Goal: Information Seeking & Learning: Learn about a topic

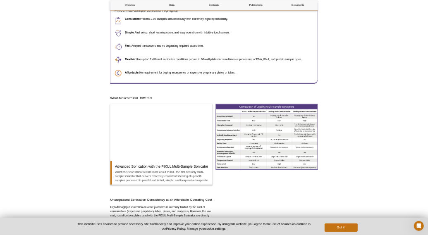
scroll to position [526, 0]
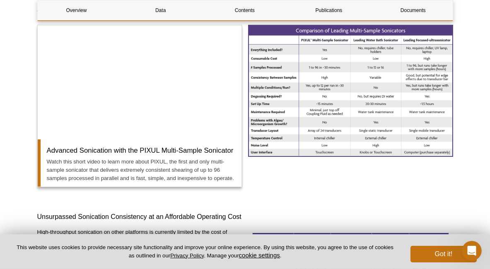
scroll to position [603, 0]
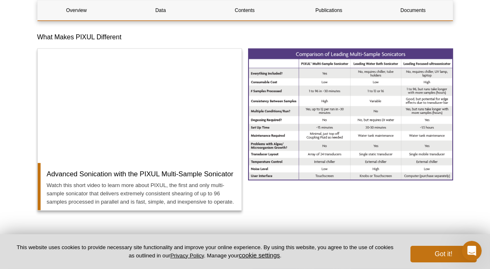
drag, startPoint x: 403, startPoint y: 78, endPoint x: 357, endPoint y: 187, distance: 118.8
click at [357, 187] on div at bounding box center [350, 134] width 205 height 173
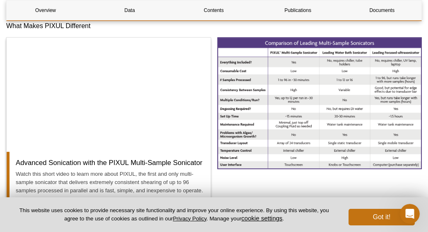
scroll to position [620, 0]
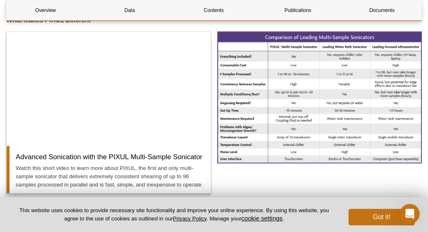
click at [300, 173] on div at bounding box center [319, 117] width 205 height 173
click at [410, 183] on div at bounding box center [319, 117] width 205 height 173
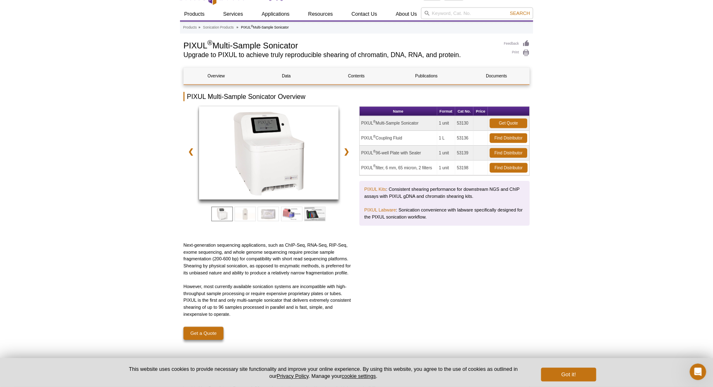
scroll to position [17, 0]
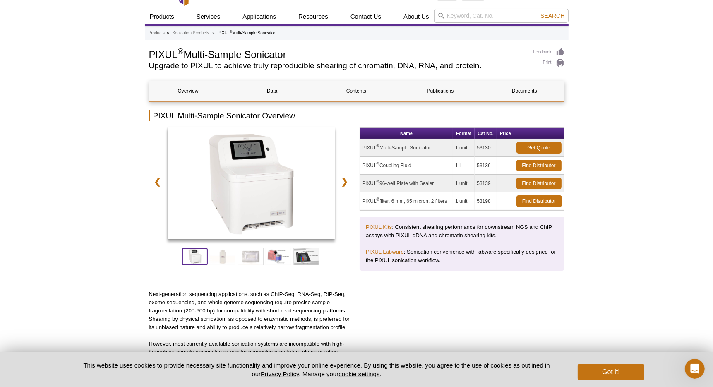
click at [198, 257] on span at bounding box center [195, 256] width 26 height 17
click at [222, 256] on span at bounding box center [223, 256] width 26 height 17
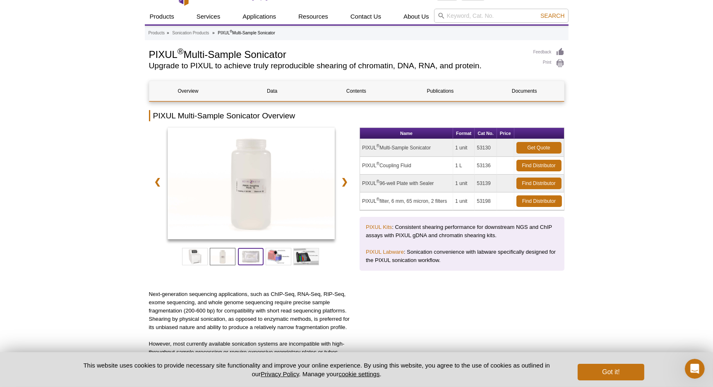
click at [242, 256] on span at bounding box center [251, 256] width 26 height 17
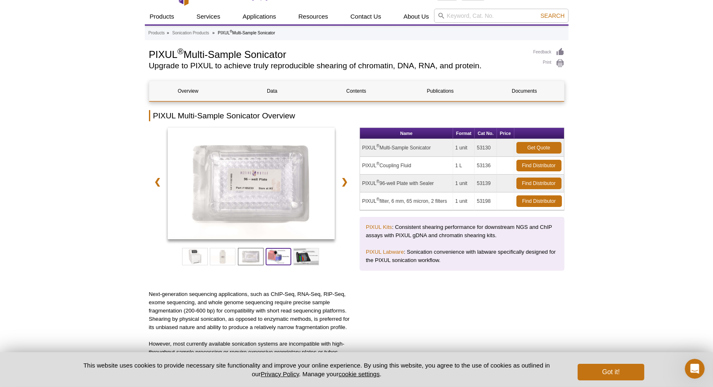
click at [272, 254] on span at bounding box center [279, 256] width 26 height 17
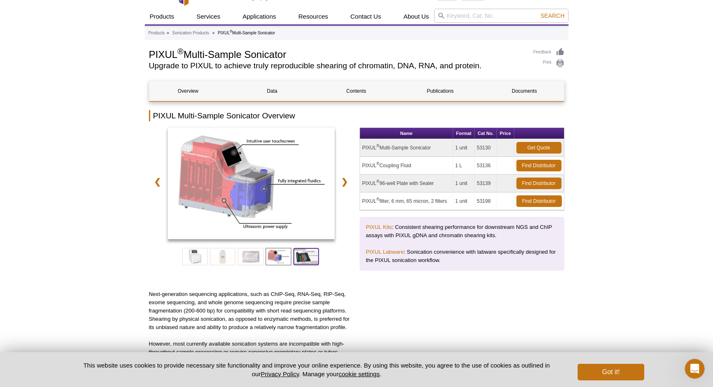
click at [301, 257] on span at bounding box center [306, 256] width 26 height 17
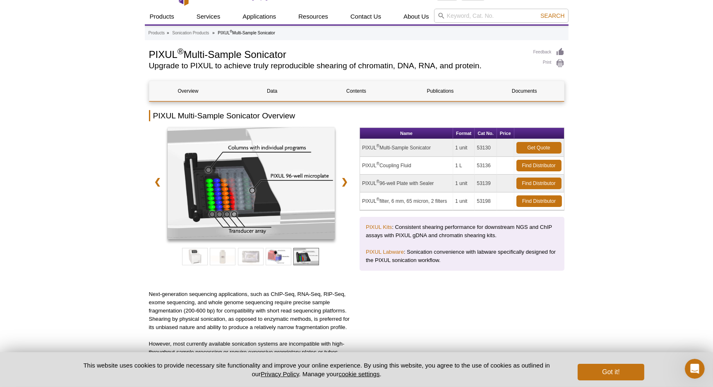
click at [255, 266] on div "❮ ❯" at bounding box center [251, 204] width 205 height 154
click at [194, 256] on span at bounding box center [195, 256] width 26 height 17
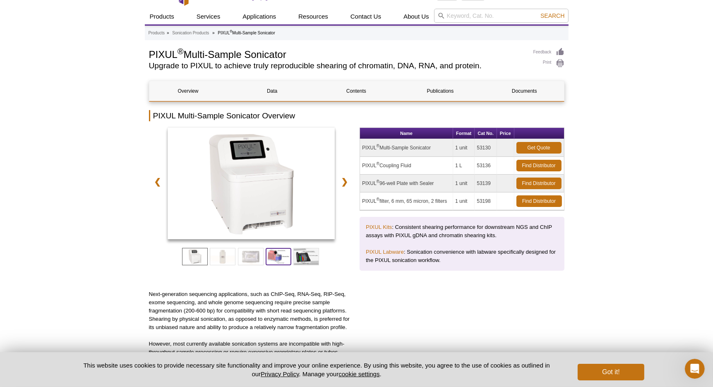
click at [277, 256] on span at bounding box center [279, 256] width 26 height 17
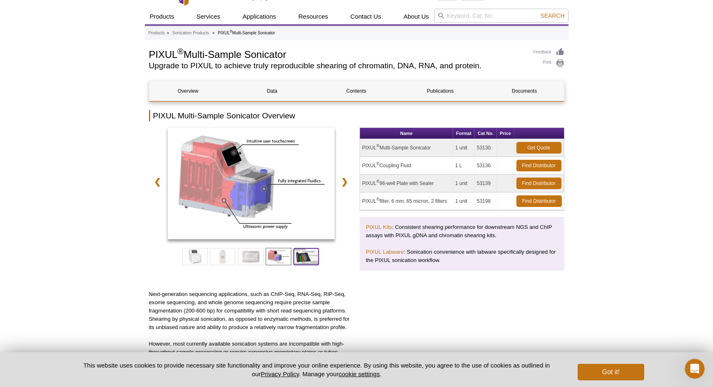
click at [305, 257] on span at bounding box center [306, 256] width 26 height 17
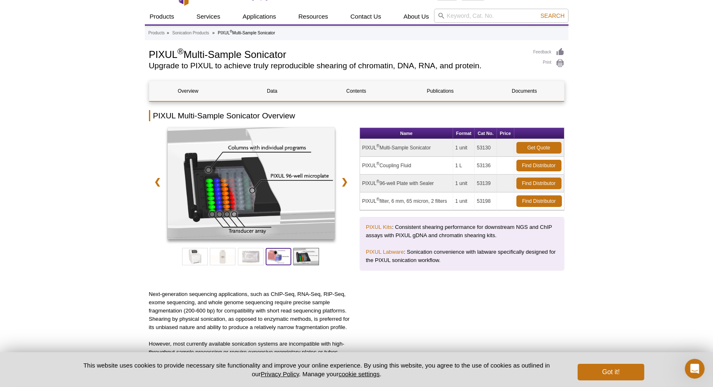
click at [280, 256] on span at bounding box center [279, 256] width 26 height 17
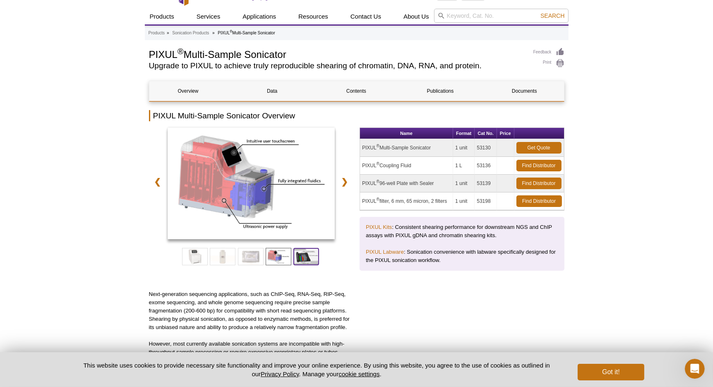
click at [298, 257] on span at bounding box center [306, 256] width 26 height 17
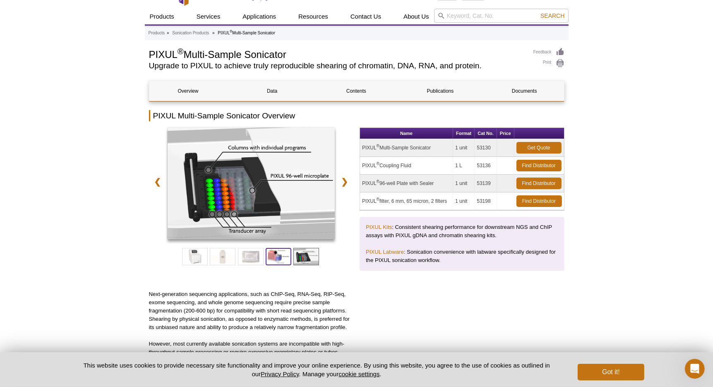
click at [278, 252] on span at bounding box center [279, 256] width 26 height 17
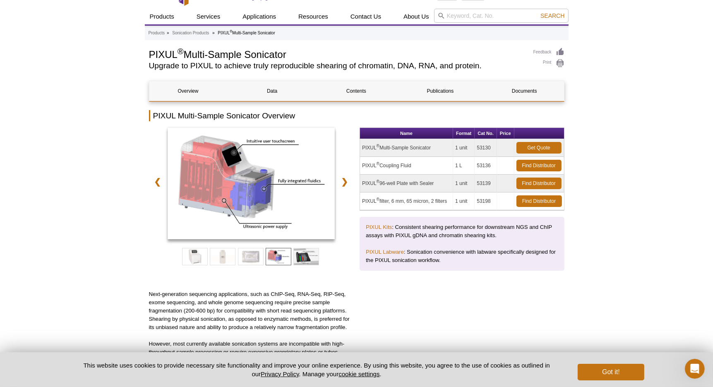
drag, startPoint x: 269, startPoint y: 195, endPoint x: 243, endPoint y: 273, distance: 82.4
click at [243, 273] on div "❮ ❯" at bounding box center [251, 204] width 205 height 154
click at [313, 256] on span at bounding box center [306, 256] width 26 height 17
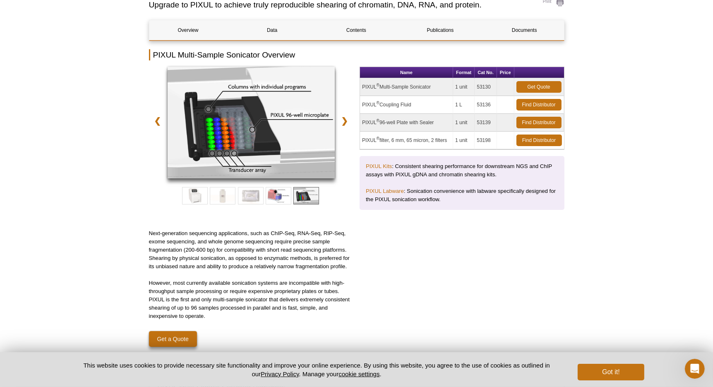
scroll to position [83, 0]
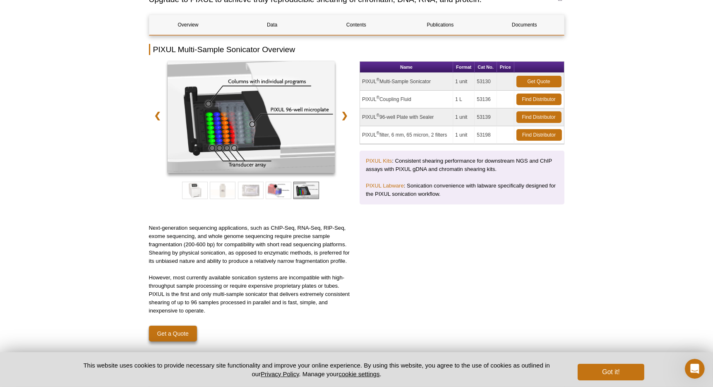
click at [432, 171] on p "PIXUL Kits : Consistent shearing performance for downstream NGS and ChIP assays…" at bounding box center [462, 165] width 192 height 17
click at [411, 191] on p "PIXUL Labware : Sonication convenience with labware specifically designed for t…" at bounding box center [462, 190] width 192 height 17
click at [387, 187] on p "PIXUL Labware : Sonication convenience with labware specifically designed for t…" at bounding box center [462, 190] width 192 height 17
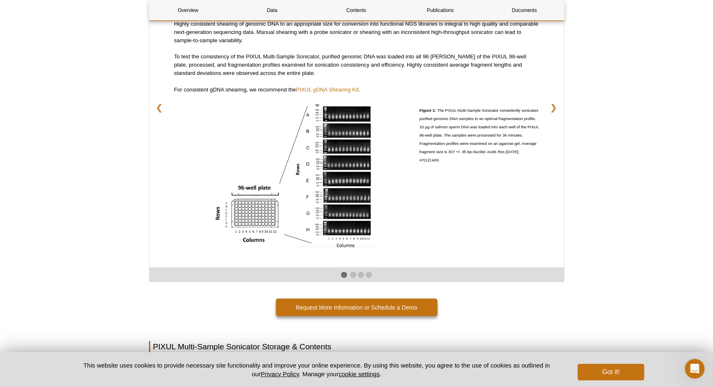
scroll to position [1407, 0]
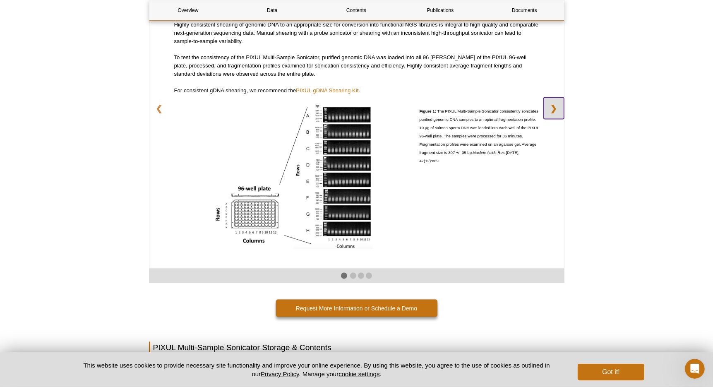
click at [557, 105] on link "❯" at bounding box center [554, 109] width 20 height 22
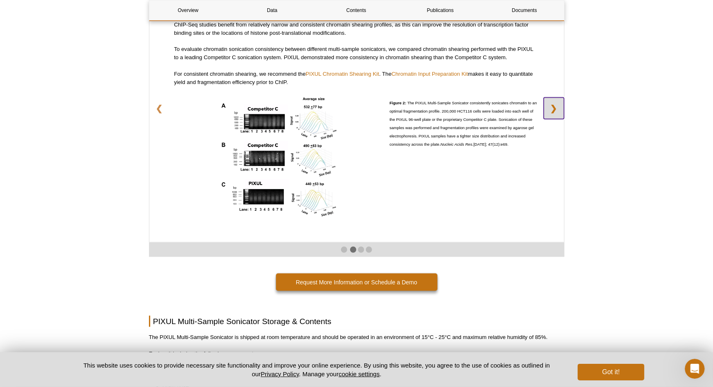
click at [557, 105] on link "❯" at bounding box center [554, 109] width 20 height 22
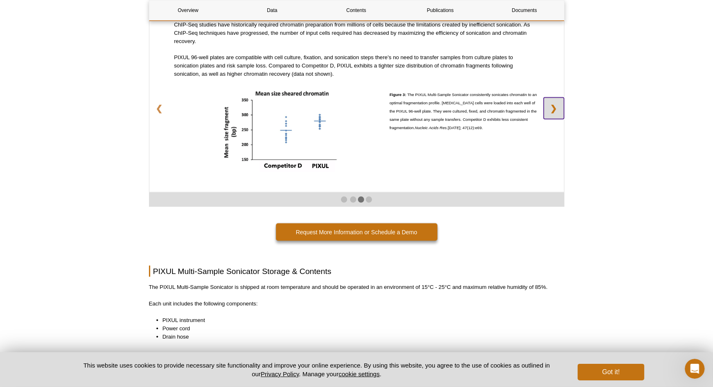
click at [557, 105] on link "❯" at bounding box center [554, 109] width 20 height 22
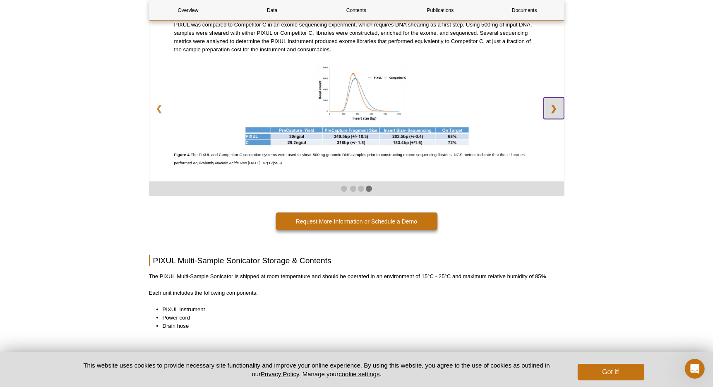
click at [557, 105] on link "❯" at bounding box center [554, 109] width 20 height 22
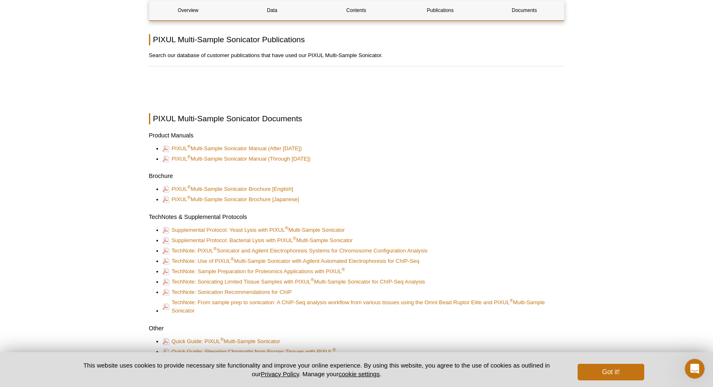
scroll to position [1848, 0]
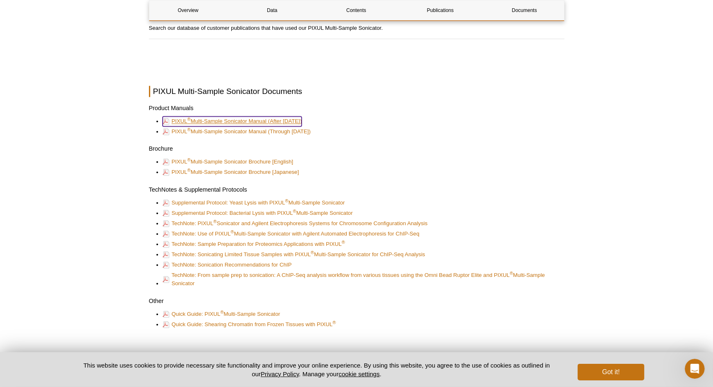
click at [250, 120] on link "PIXUL ® Multi-Sample Sonicator Manual (After Nov 2021)" at bounding box center [232, 121] width 139 height 10
click at [251, 130] on link "PIXUL ® Multi-Sample Sonicator Manual (Through Oct 2021)" at bounding box center [237, 132] width 148 height 10
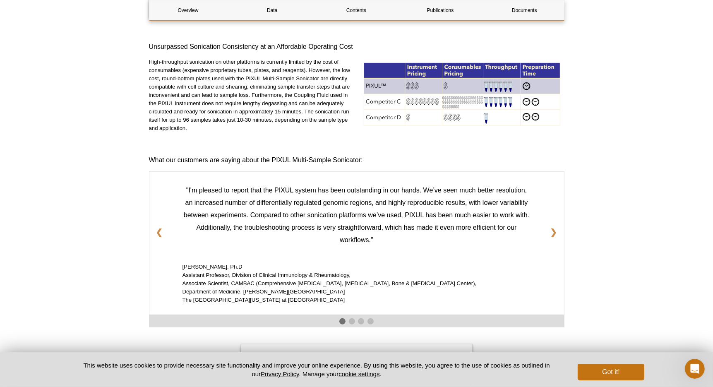
scroll to position [828, 0]
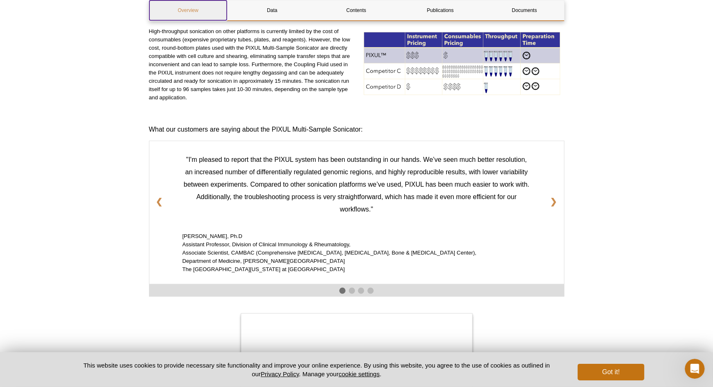
click at [186, 10] on link "Overview" at bounding box center [188, 10] width 78 height 20
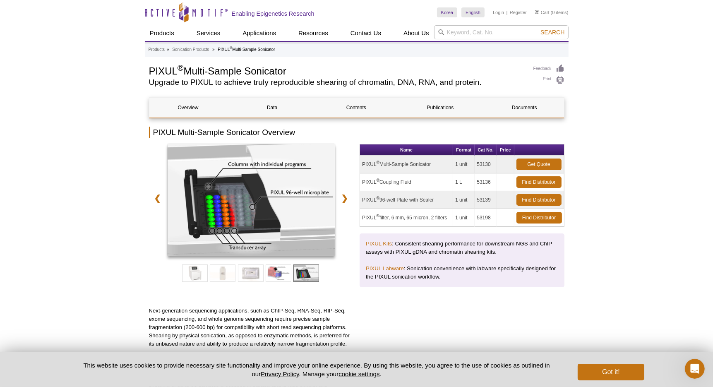
drag, startPoint x: 96, startPoint y: 158, endPoint x: 101, endPoint y: 149, distance: 10.4
drag, startPoint x: 150, startPoint y: 71, endPoint x: 175, endPoint y: 72, distance: 24.4
click at [175, 72] on h1 "PIXUL ® Multi-Sample Sonicator" at bounding box center [337, 70] width 376 height 12
copy h1 "PIXUL"
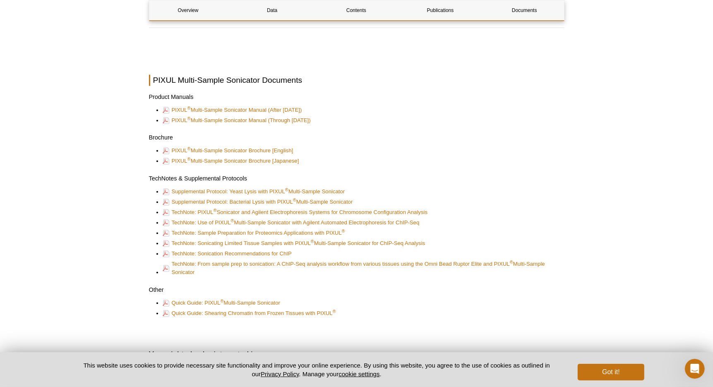
scroll to position [1848, 0]
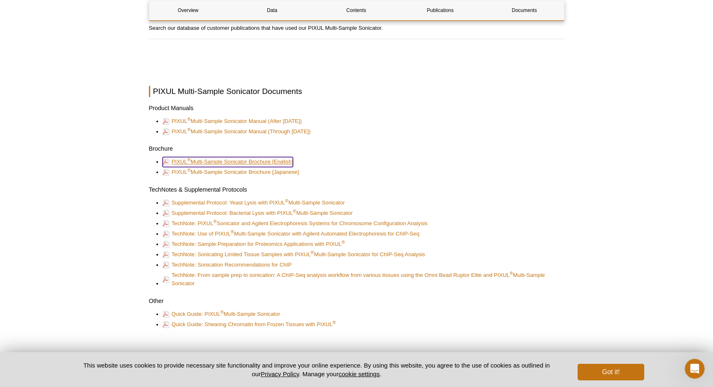
click at [262, 161] on link "PIXUL ® Multi-Sample Sonicator Brochure [English]" at bounding box center [228, 162] width 131 height 10
click at [243, 172] on link "PIXUL ® Multi-Sample Sonicator Brochure [Japanese]" at bounding box center [231, 172] width 137 height 10
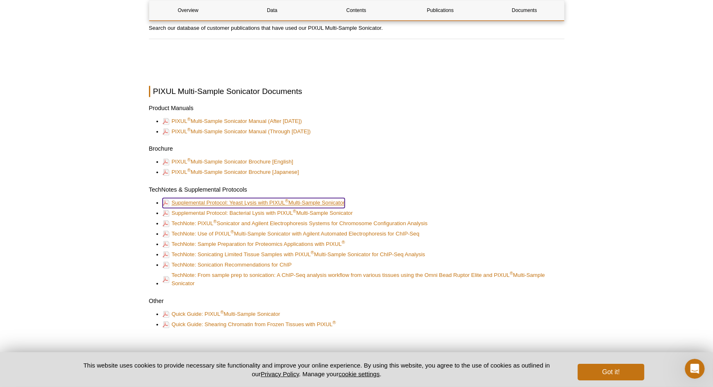
click at [232, 202] on link "Supplemental Protocol: Yeast Lysis with PIXUL ® Multi-Sample Sonicator" at bounding box center [254, 203] width 182 height 10
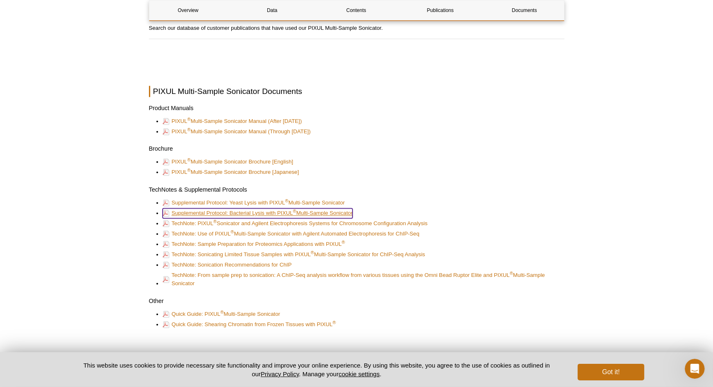
click at [273, 211] on link "Supplemental Protocol: Bacterial Lysis with PIXUL ® Multi-Sample Sonicator" at bounding box center [258, 213] width 190 height 10
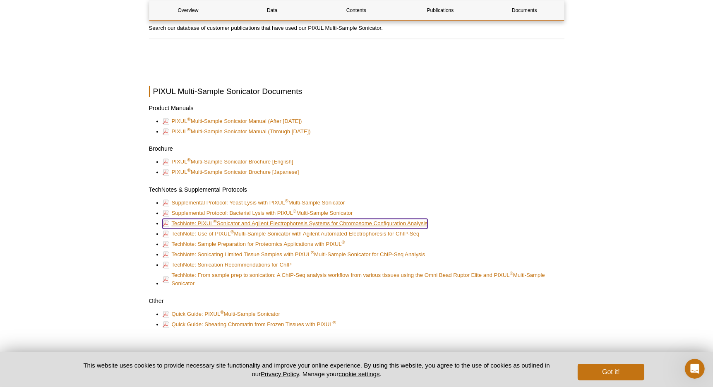
click at [341, 220] on link "TechNote: PIXUL ® Sonicator and Agilent Electrophoresis Systems for Chromosome …" at bounding box center [295, 223] width 265 height 10
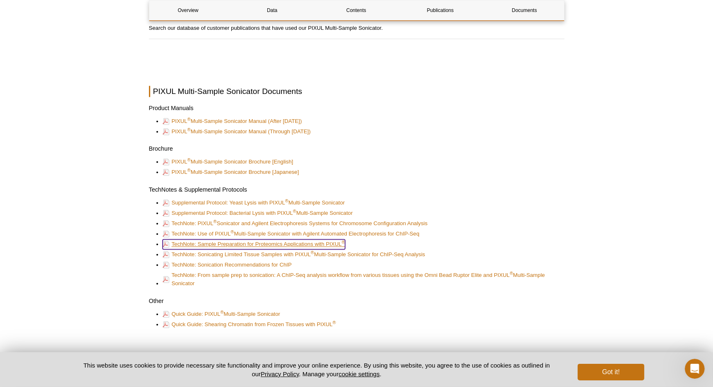
click at [313, 240] on link "TechNote: Sample Preparation for Proteomics Applications with PIXUL ®" at bounding box center [254, 244] width 182 height 10
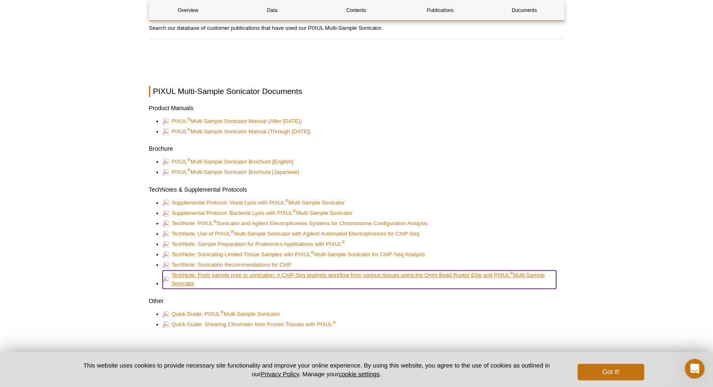
click at [316, 276] on link "TechNote: From sample prep to sonication: A ChIP-Seq analysis workflow from var…" at bounding box center [360, 279] width 394 height 18
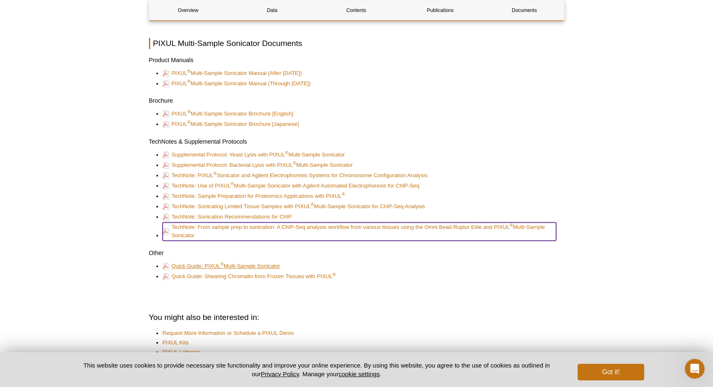
scroll to position [1986, 0]
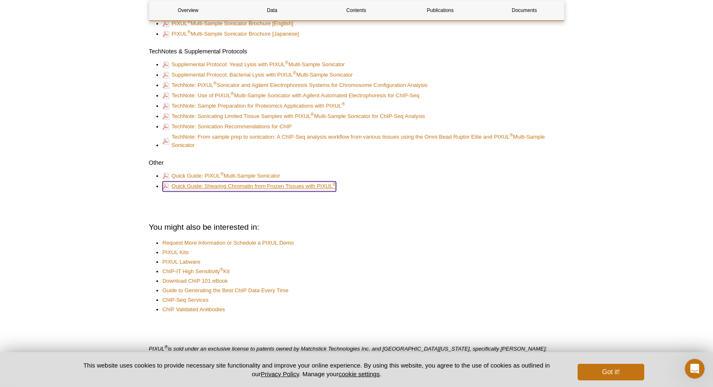
click at [276, 184] on link "Quick Guide: Shearing Chromatin from Frozen Tissues with PIXUL ®" at bounding box center [249, 186] width 173 height 10
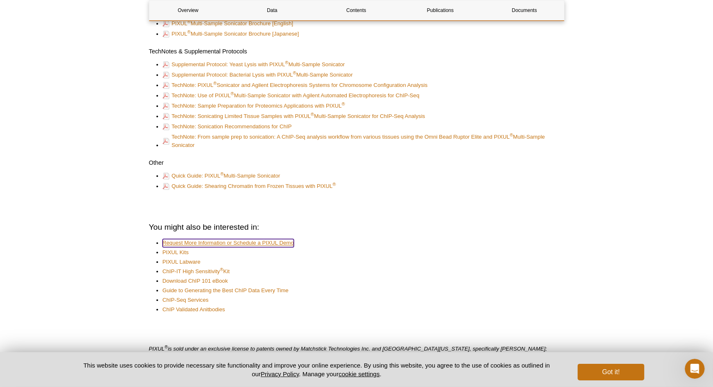
click at [244, 241] on link "Request More Information or Schedule a PIXUL Demo" at bounding box center [229, 243] width 132 height 8
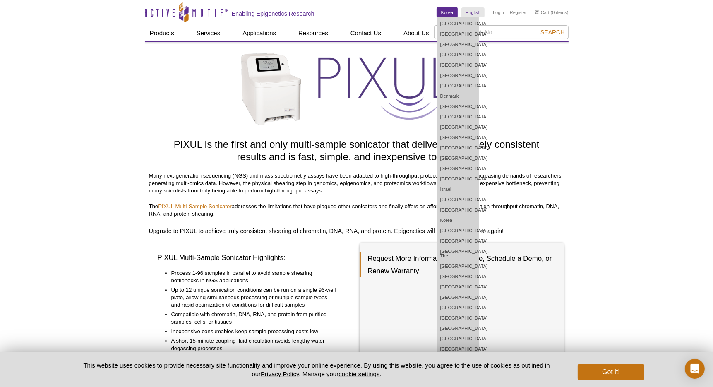
click at [448, 13] on link "Korea" at bounding box center [447, 12] width 20 height 10
click at [449, 13] on link "Korea" at bounding box center [447, 12] width 20 height 10
click at [449, 221] on link "Korea" at bounding box center [457, 220] width 41 height 10
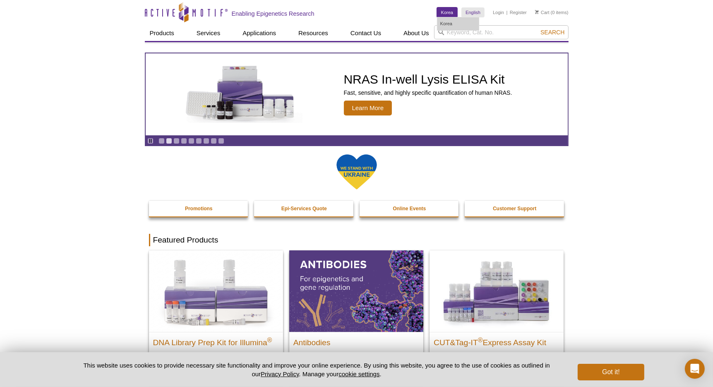
click at [454, 12] on link "Korea" at bounding box center [447, 12] width 20 height 10
click at [446, 23] on link "Korea" at bounding box center [457, 24] width 41 height 10
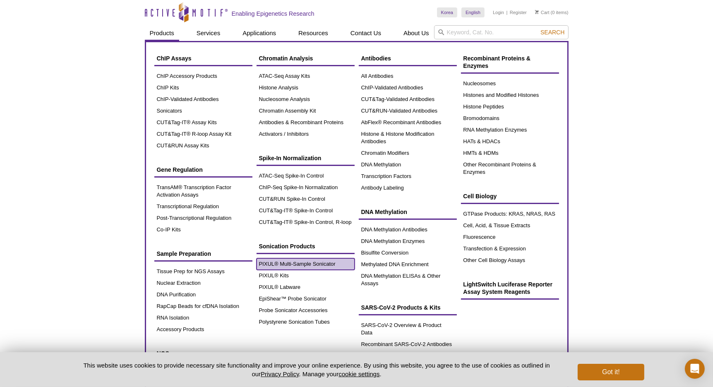
click at [315, 264] on link "PIXUL® Multi-Sample Sonicator" at bounding box center [306, 264] width 98 height 12
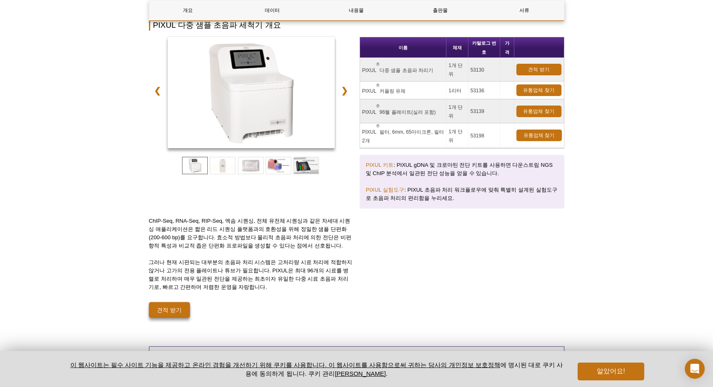
scroll to position [114, 0]
